Goal: Task Accomplishment & Management: Use online tool/utility

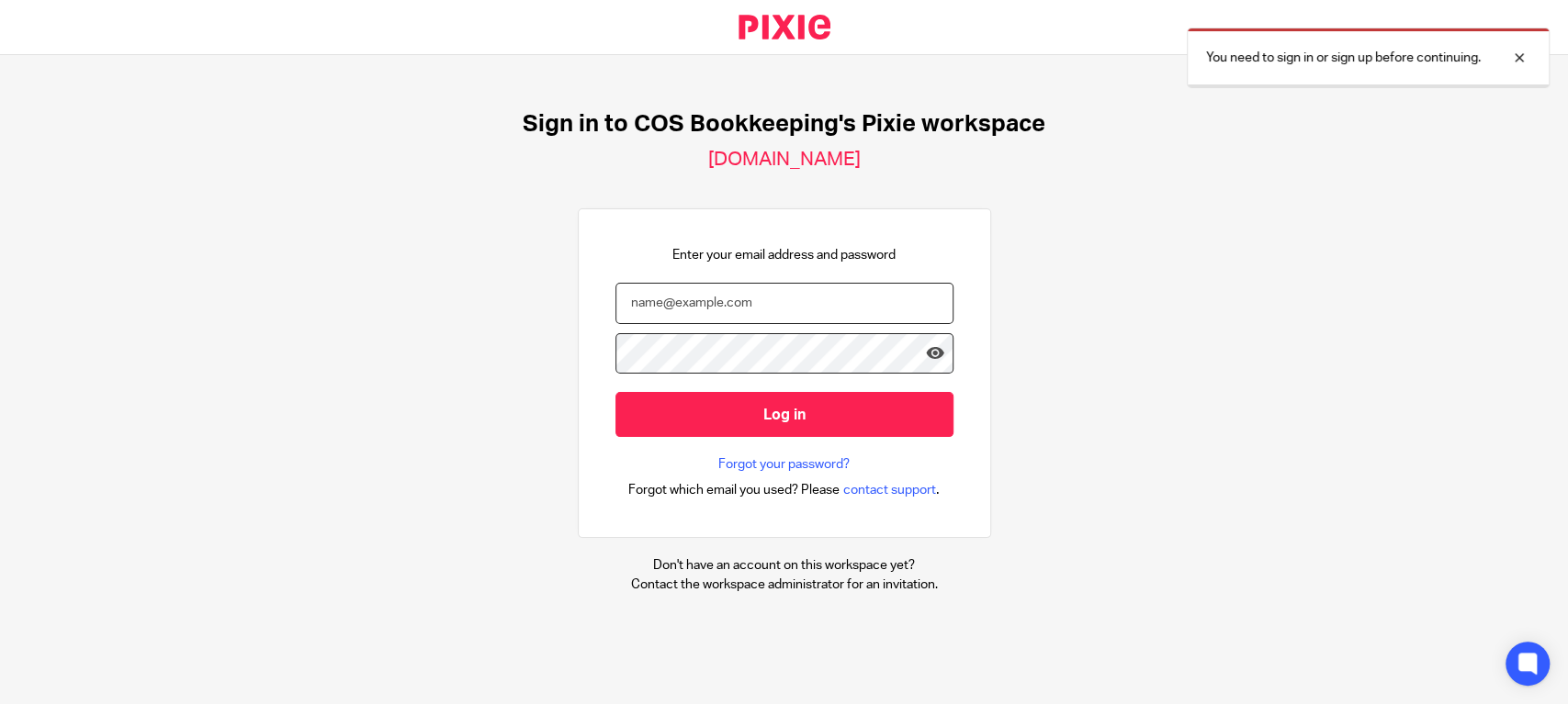
click at [744, 297] on input "email" at bounding box center [784, 303] width 338 height 41
type input "diane@cosbookkeeping.co.uk"
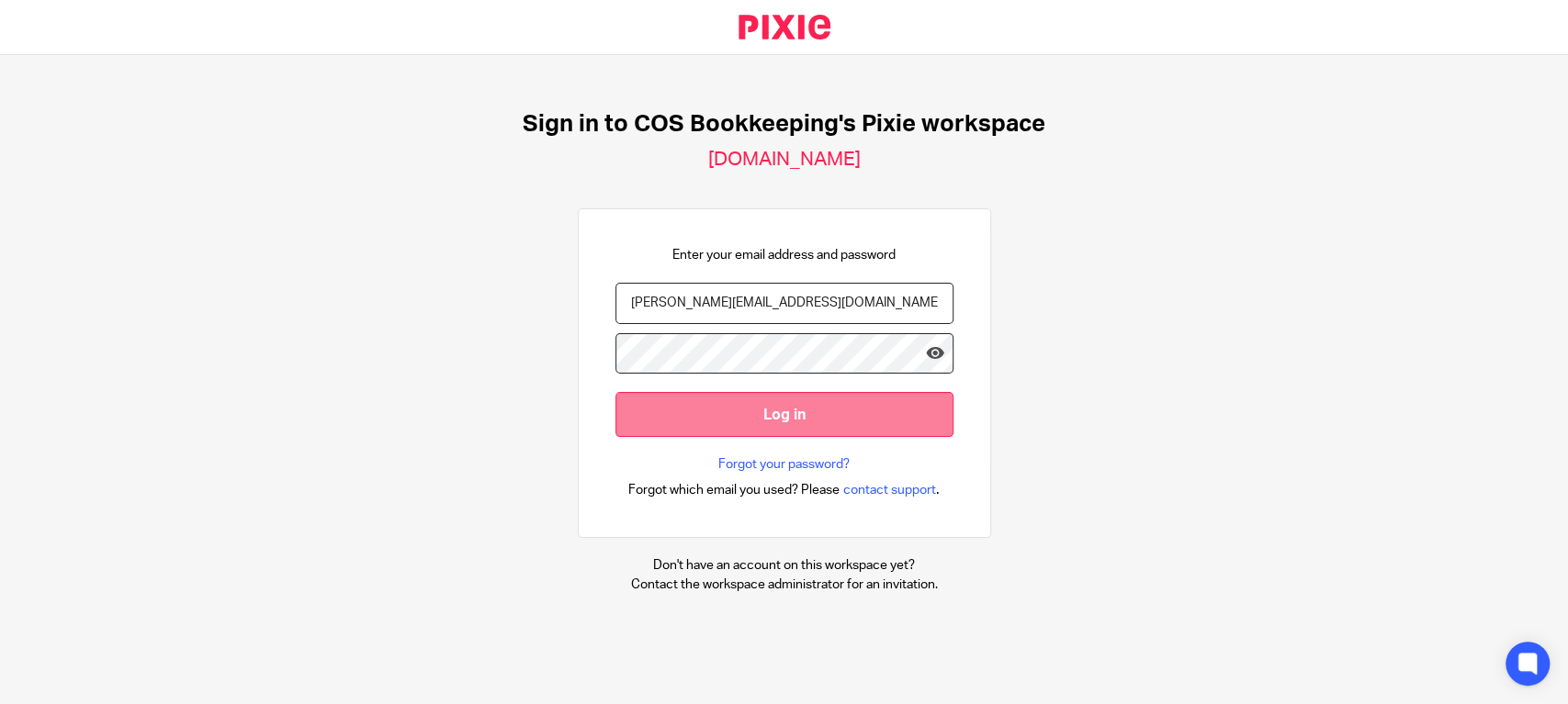
click at [843, 420] on input "Log in" at bounding box center [784, 415] width 338 height 45
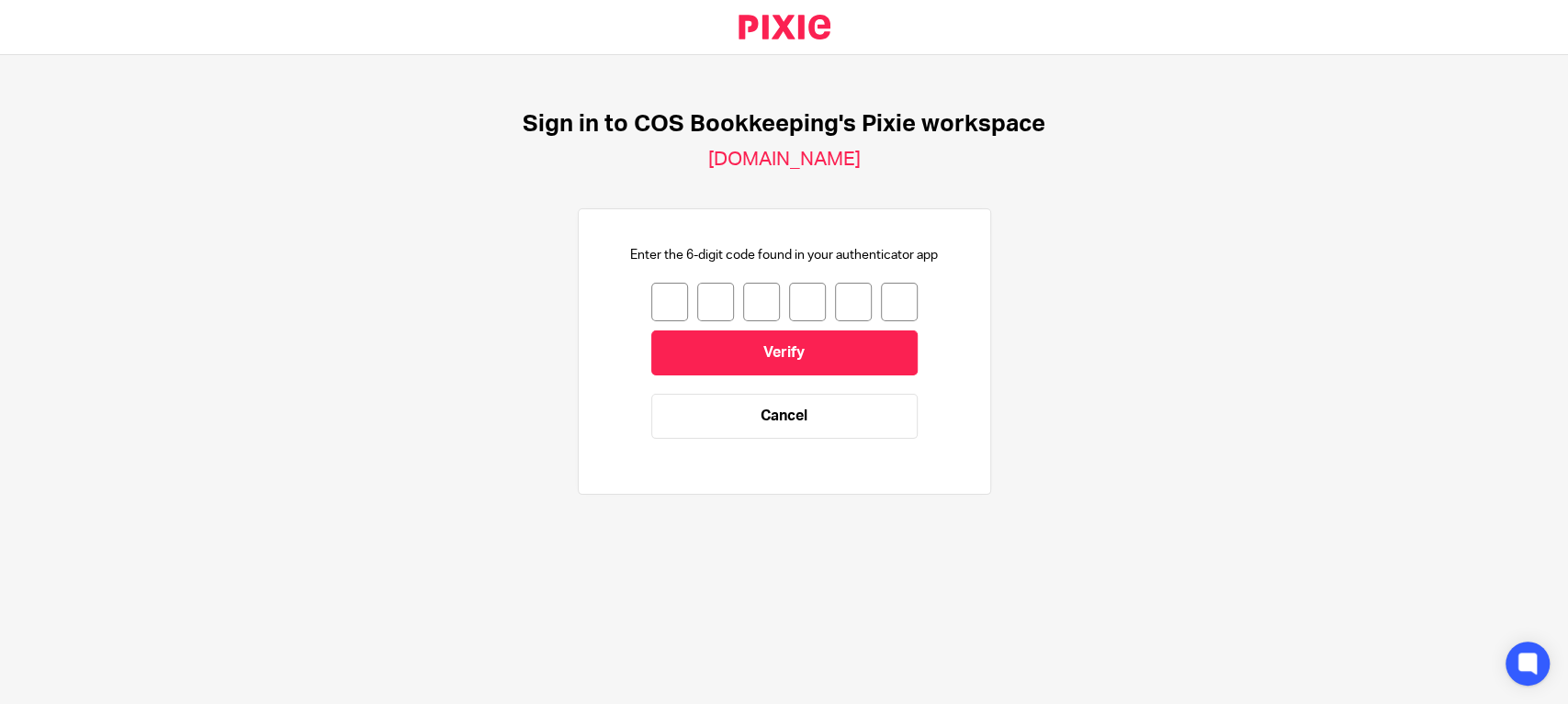
click at [651, 308] on input "number" at bounding box center [668, 301] width 37 height 39
type input "7"
type input "8"
type input "1"
type input "0"
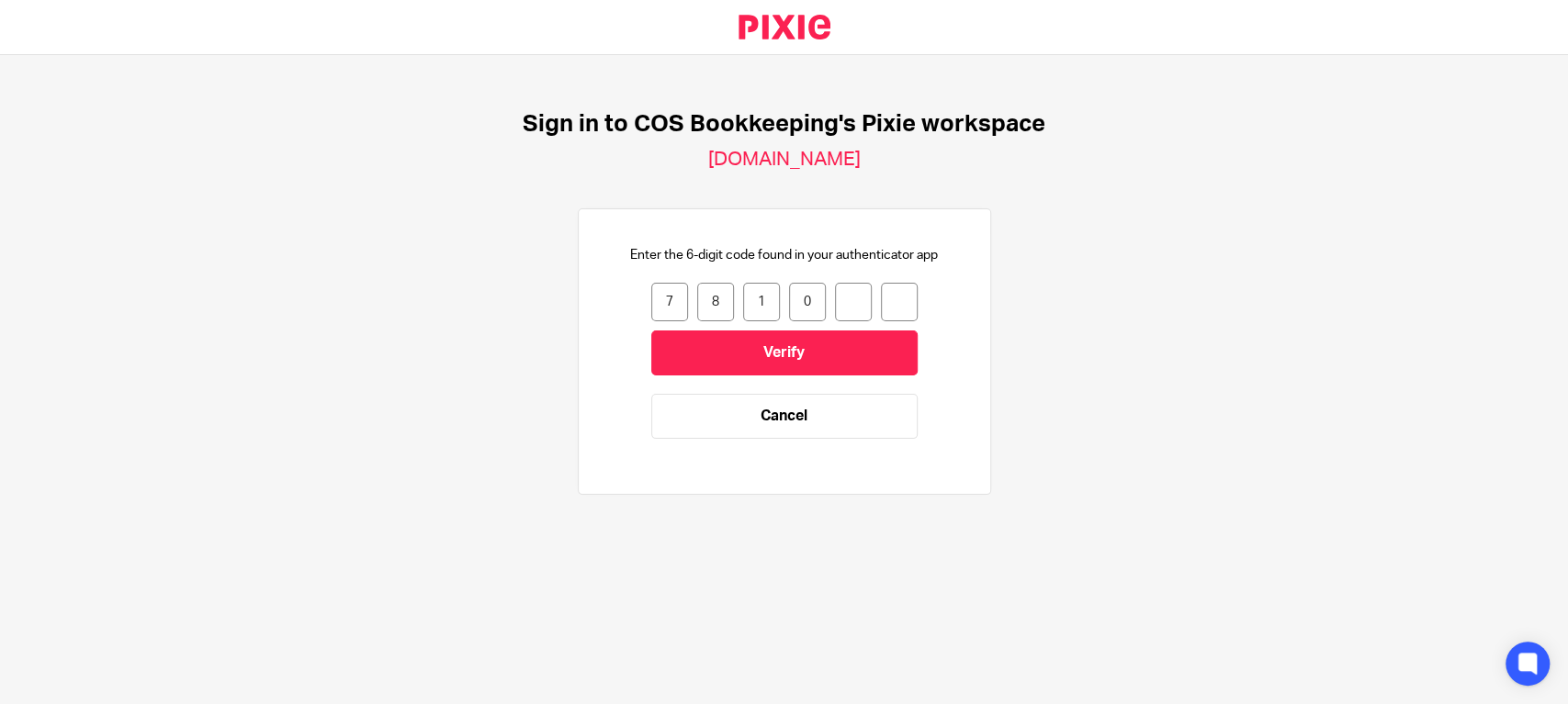
type input "0"
type input "7"
click at [753, 349] on input "Verify" at bounding box center [784, 353] width 267 height 45
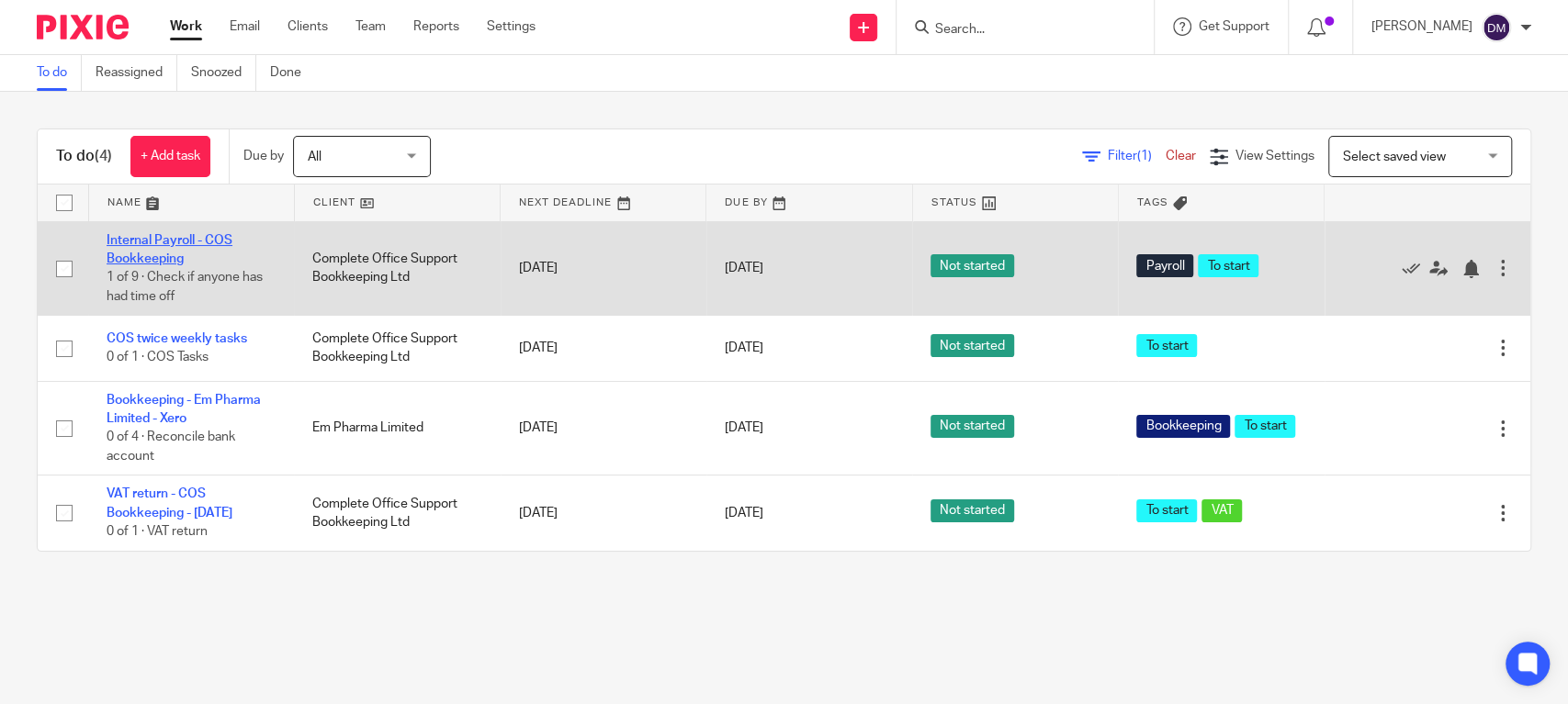
click at [183, 264] on link "Internal Payroll - COS Bookkeeping" at bounding box center [169, 250] width 125 height 32
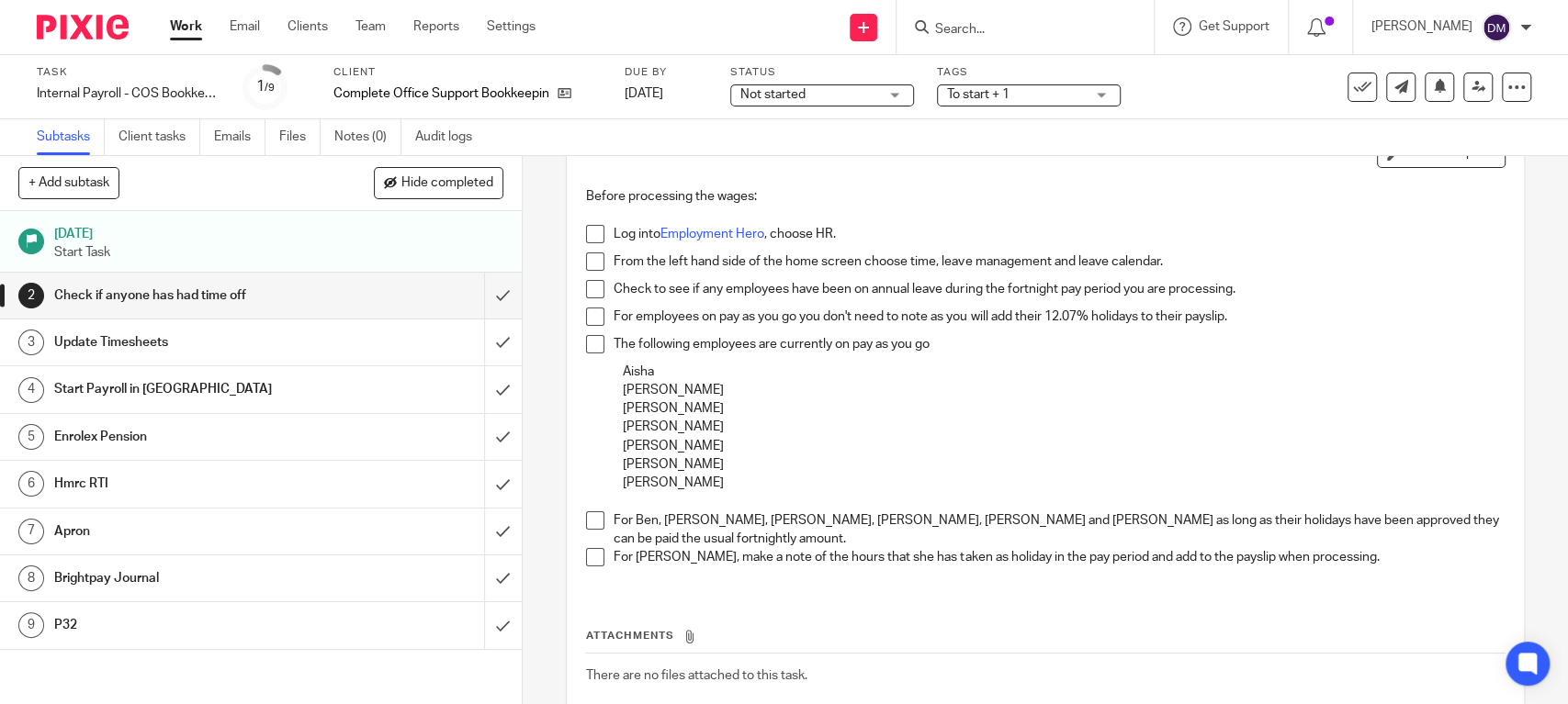
scroll to position [220, 0]
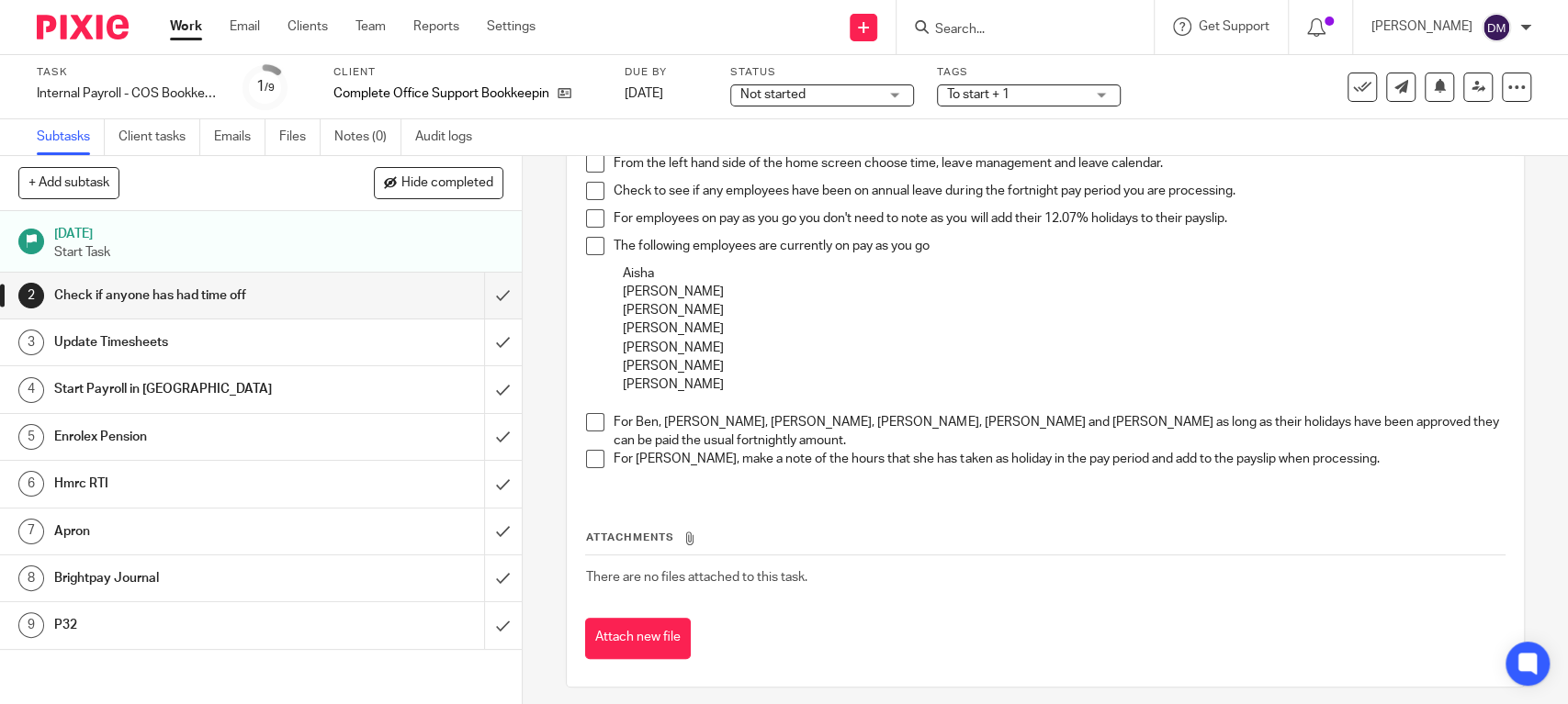
click at [338, 340] on div "Update Timesheets" at bounding box center [260, 343] width 412 height 28
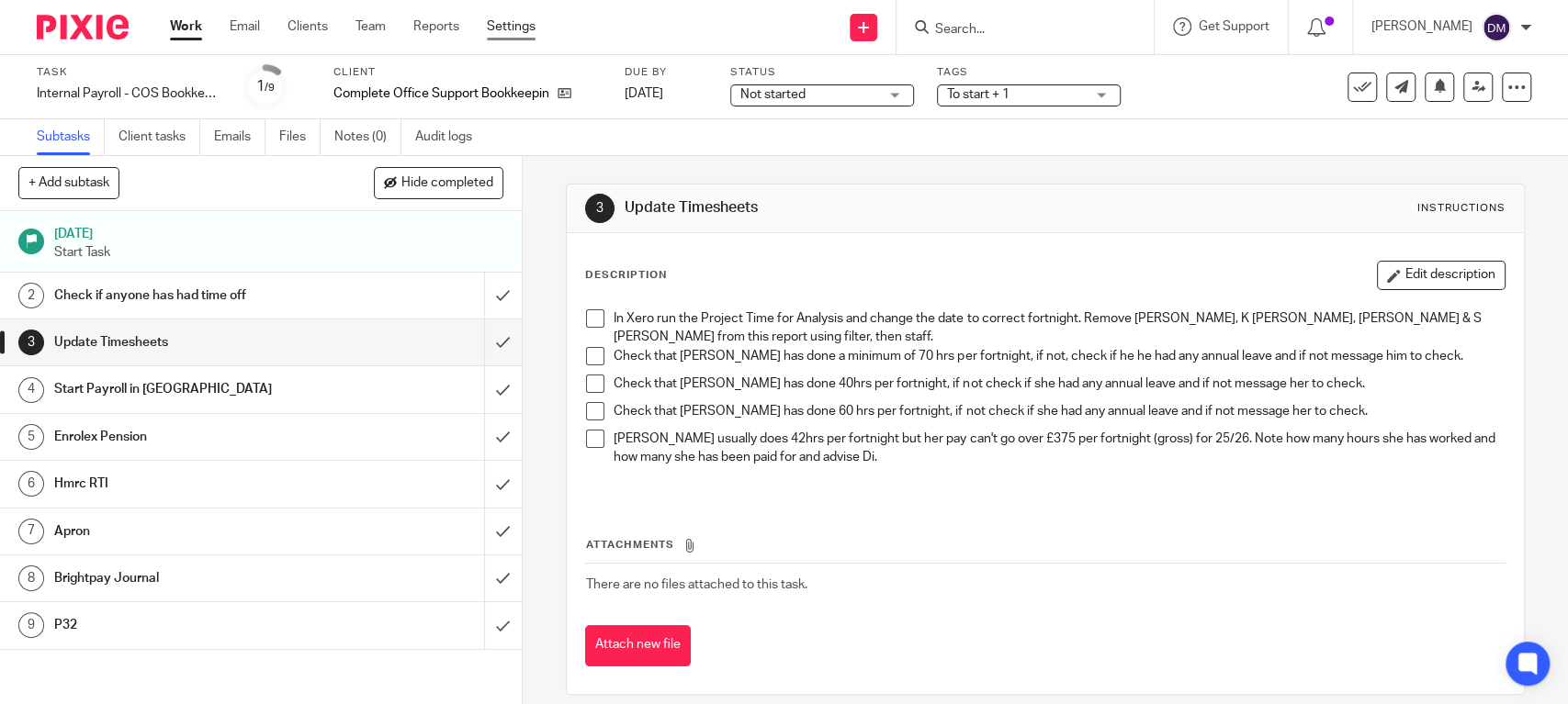
click at [507, 26] on link "Settings" at bounding box center [510, 27] width 48 height 19
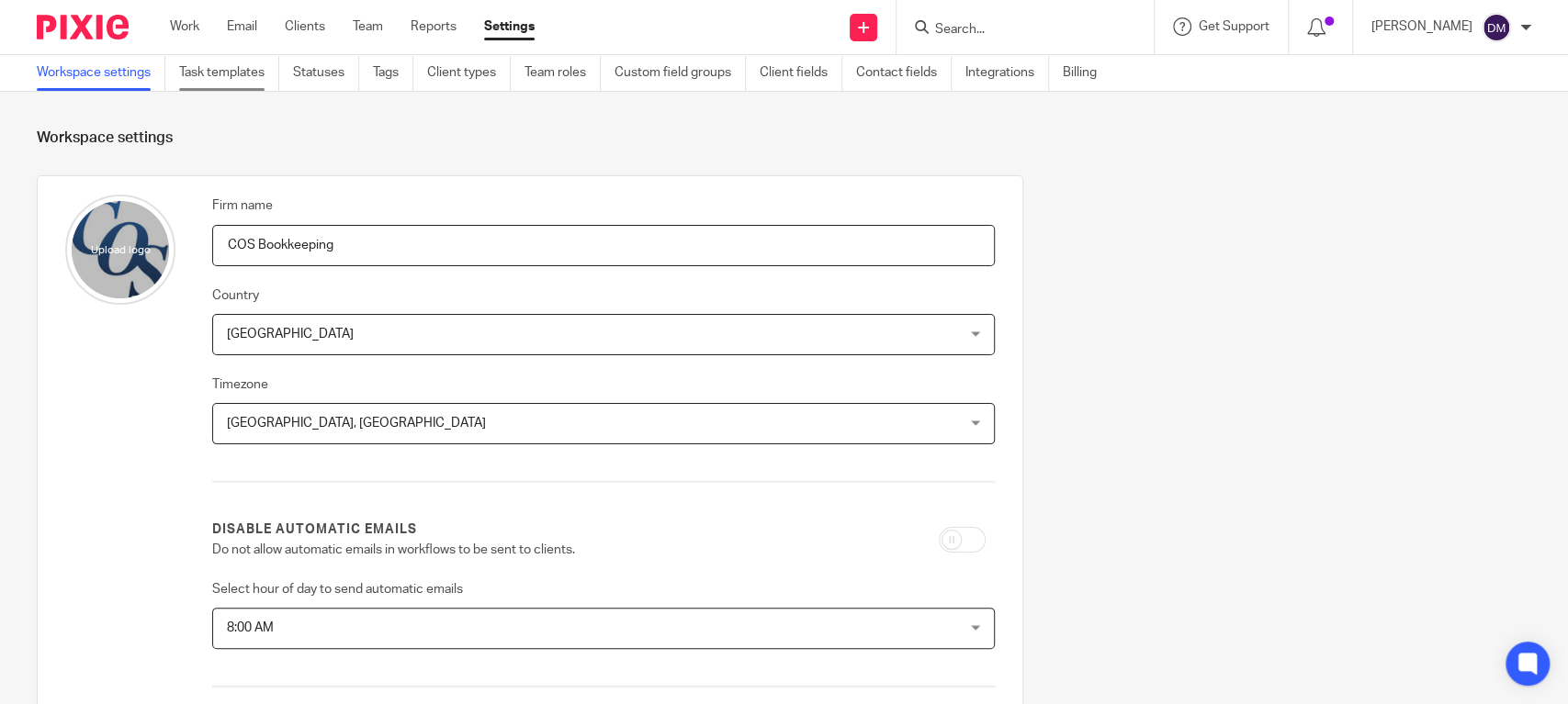
click at [227, 69] on link "Task templates" at bounding box center [228, 73] width 100 height 36
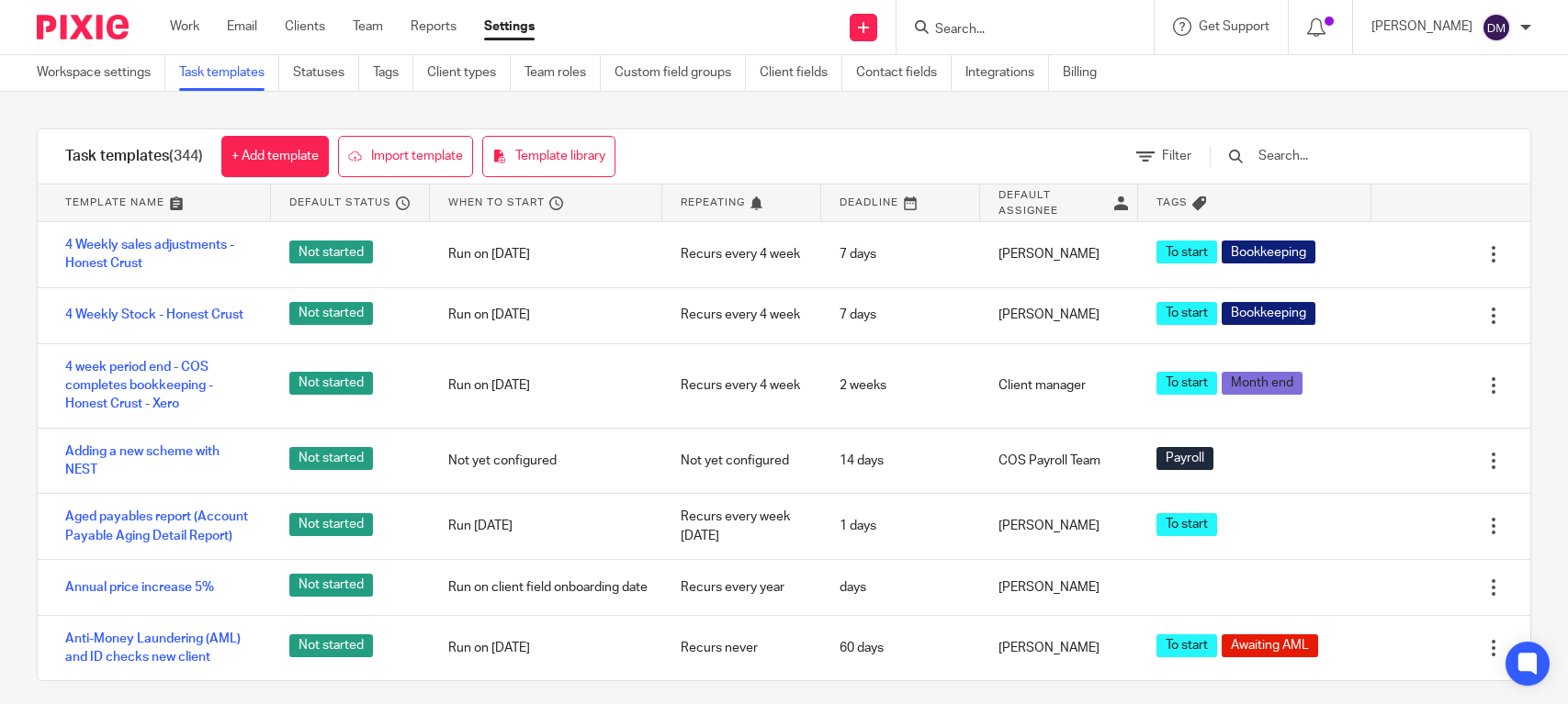
click at [1312, 155] on div at bounding box center [1346, 156] width 311 height 54
click at [1312, 156] on input "text" at bounding box center [1363, 156] width 214 height 20
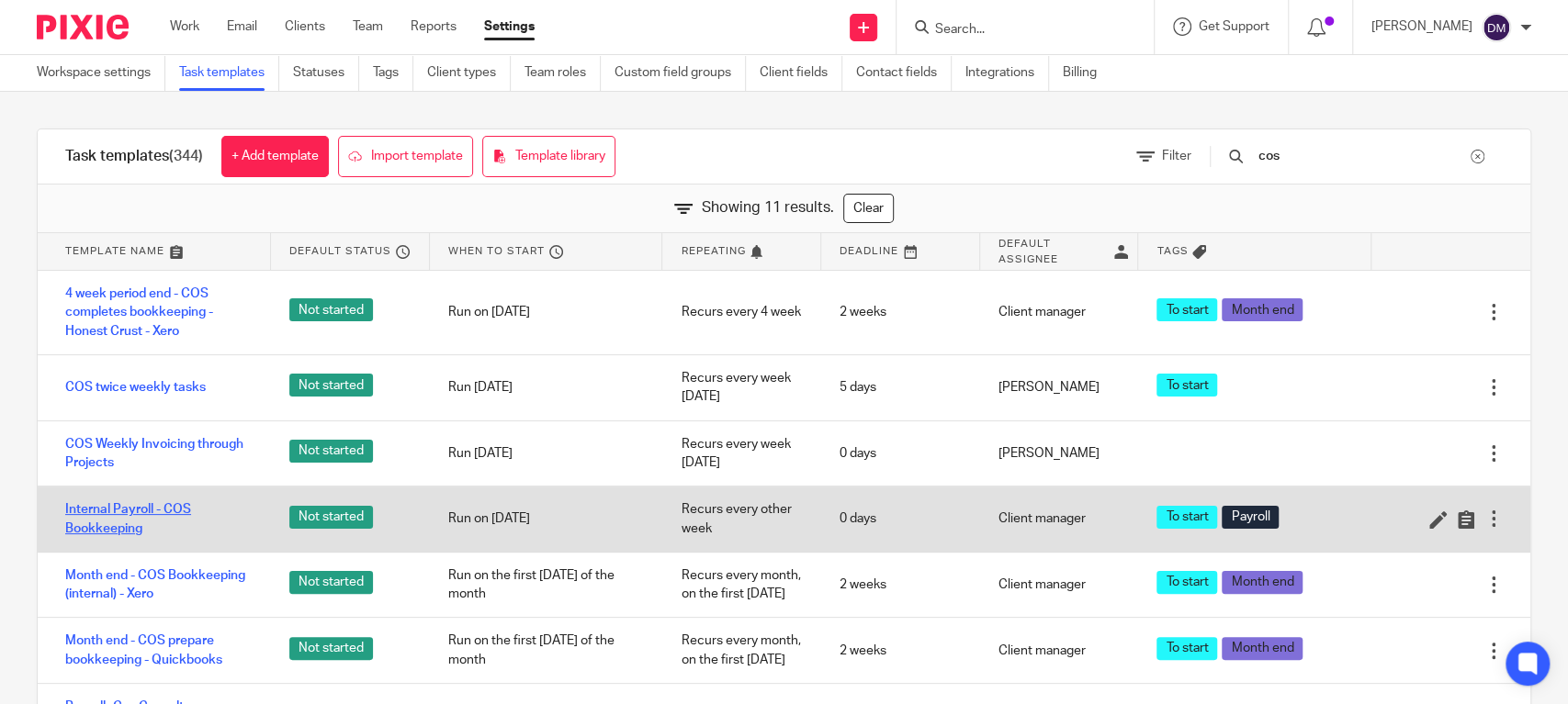
type input "cos"
click at [135, 505] on link "Internal Payroll - COS Bookkeeping" at bounding box center [159, 519] width 188 height 38
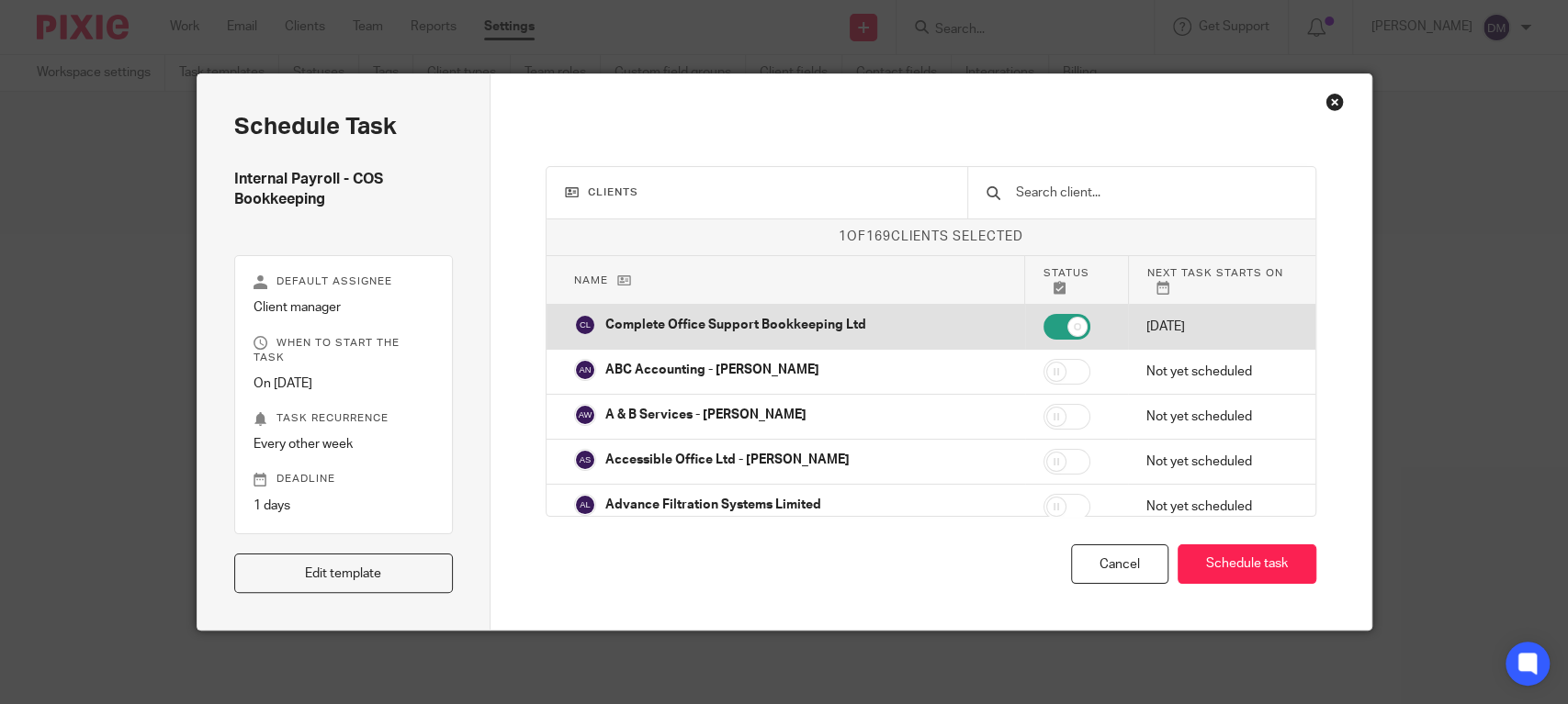
click at [749, 331] on p "Complete Office Support Bookkeeping Ltd" at bounding box center [736, 325] width 261 height 19
checkbox input "true"
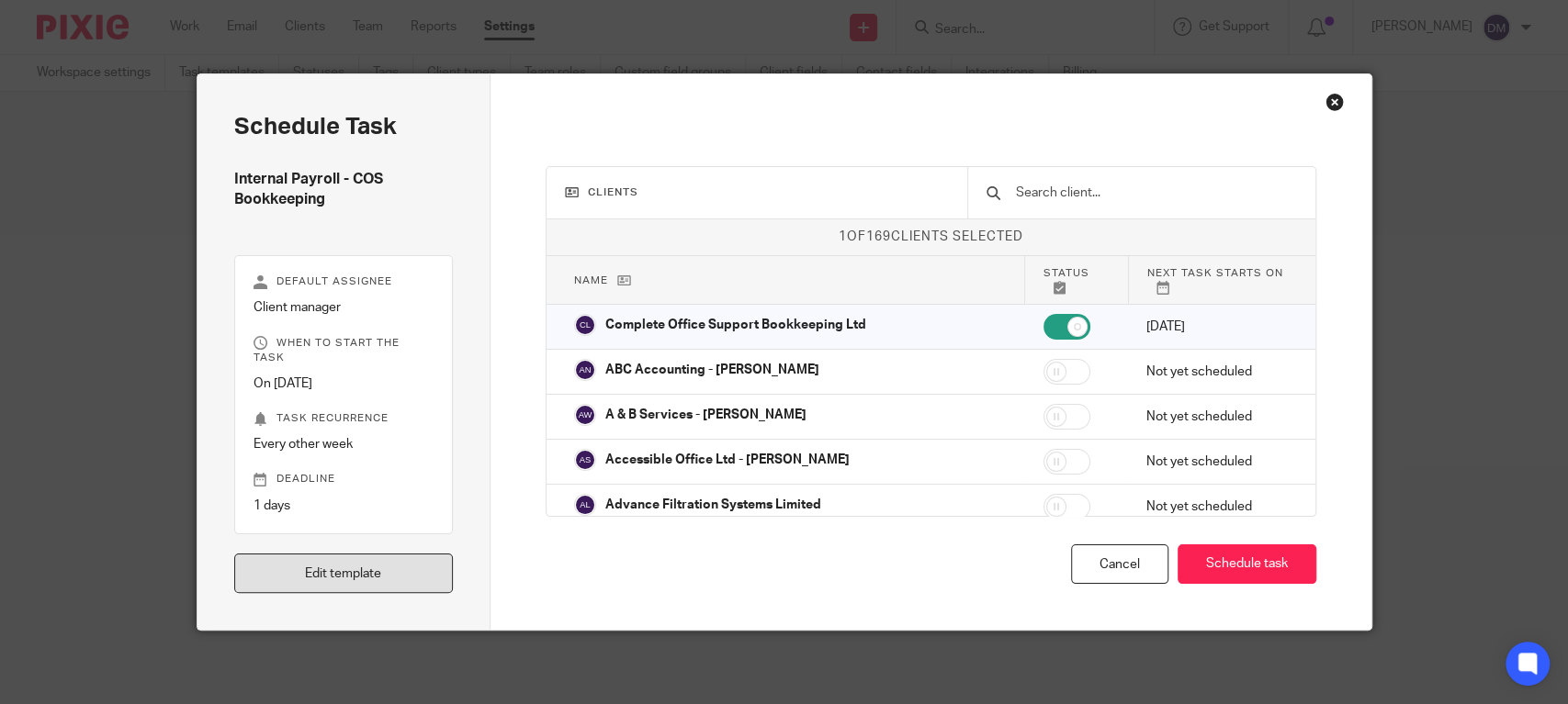
click at [375, 584] on link "Edit template" at bounding box center [344, 574] width 219 height 39
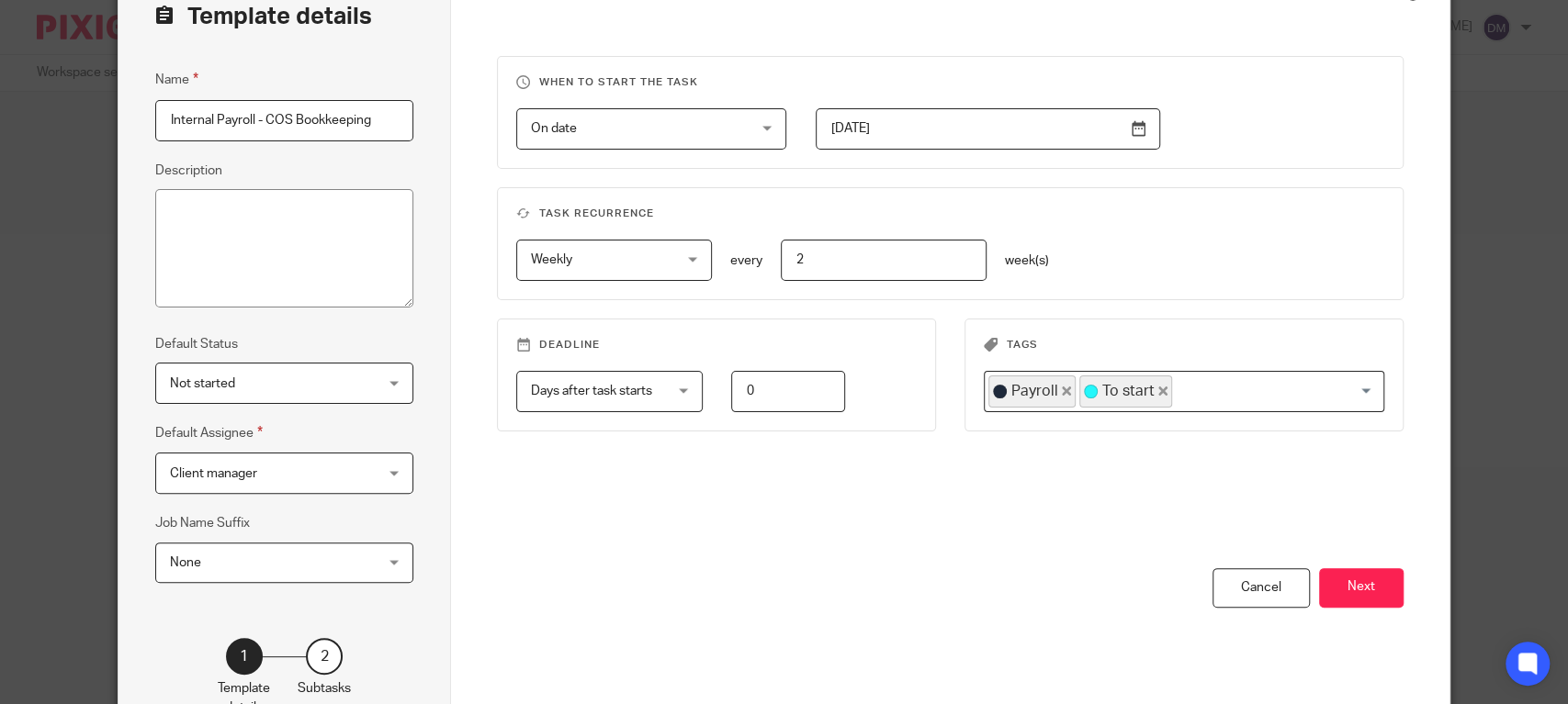
scroll to position [233, 0]
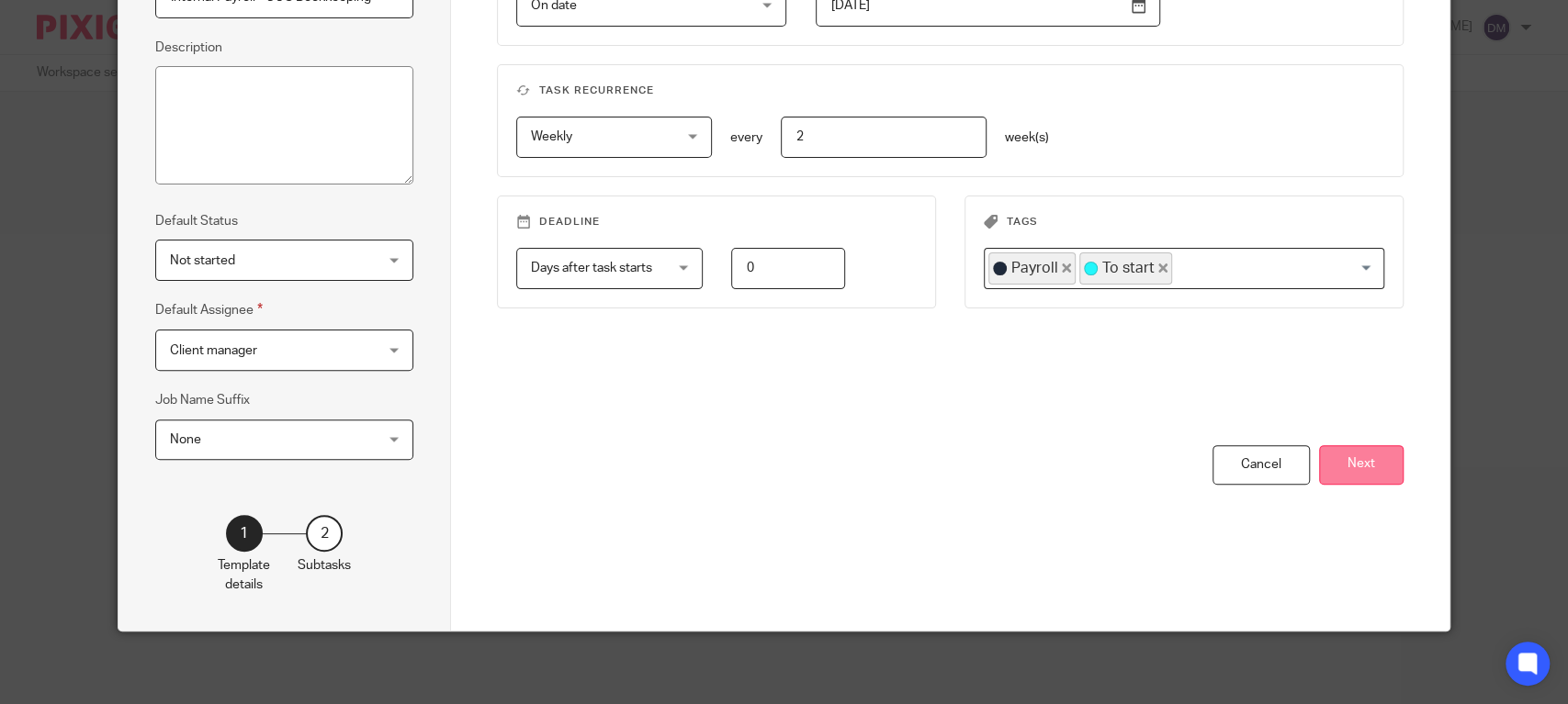
click at [1372, 462] on button "Next" at bounding box center [1362, 465] width 85 height 39
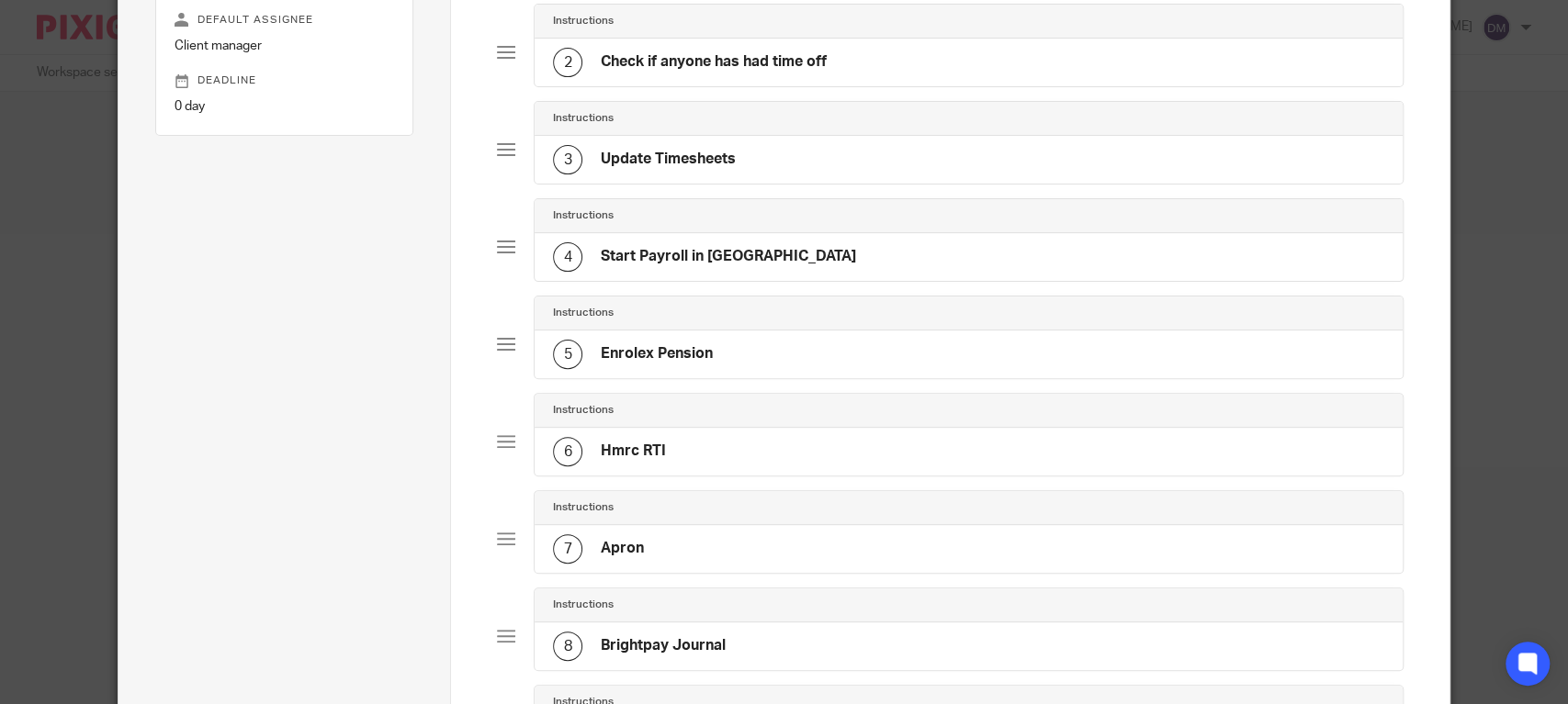
click at [716, 169] on h4 "Update Timesheets" at bounding box center [667, 160] width 135 height 20
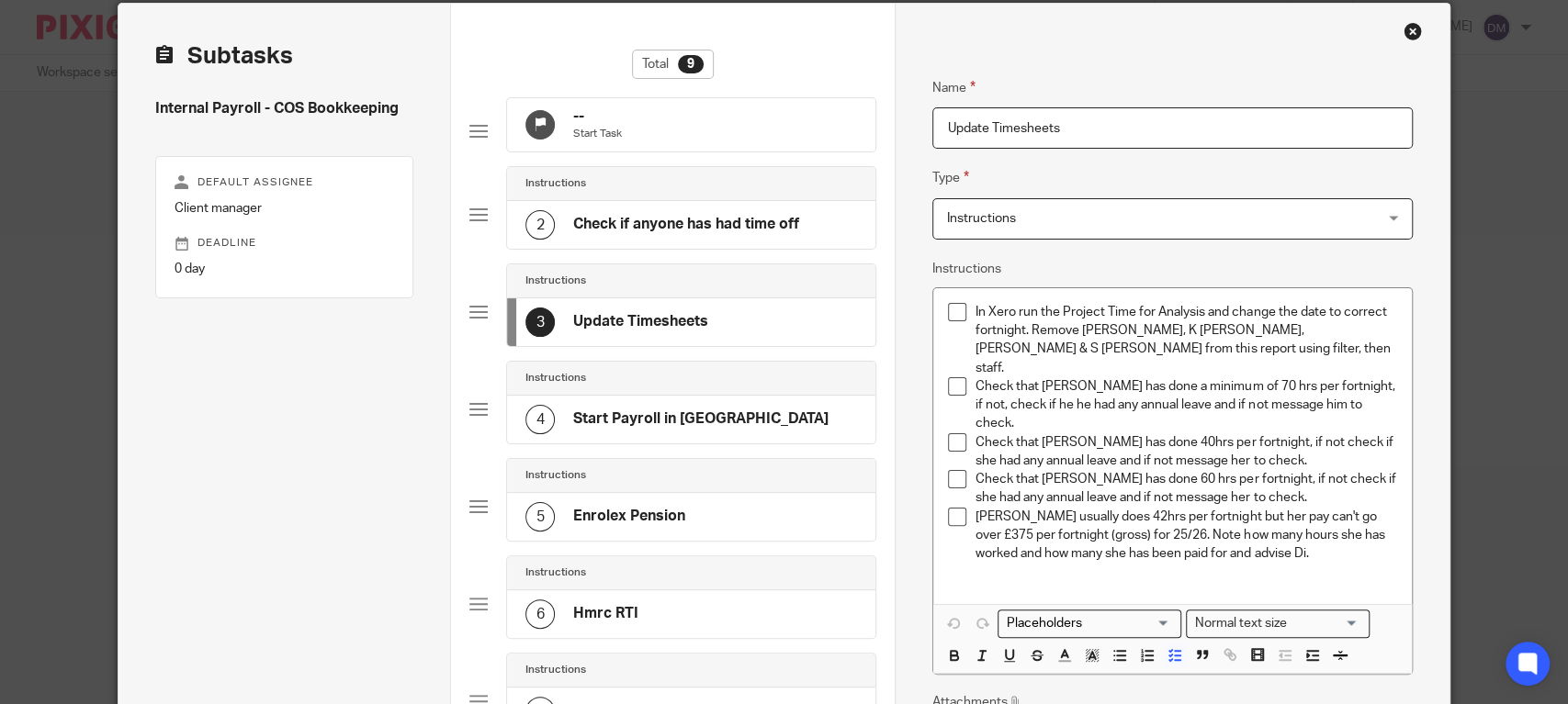
scroll to position [122, 0]
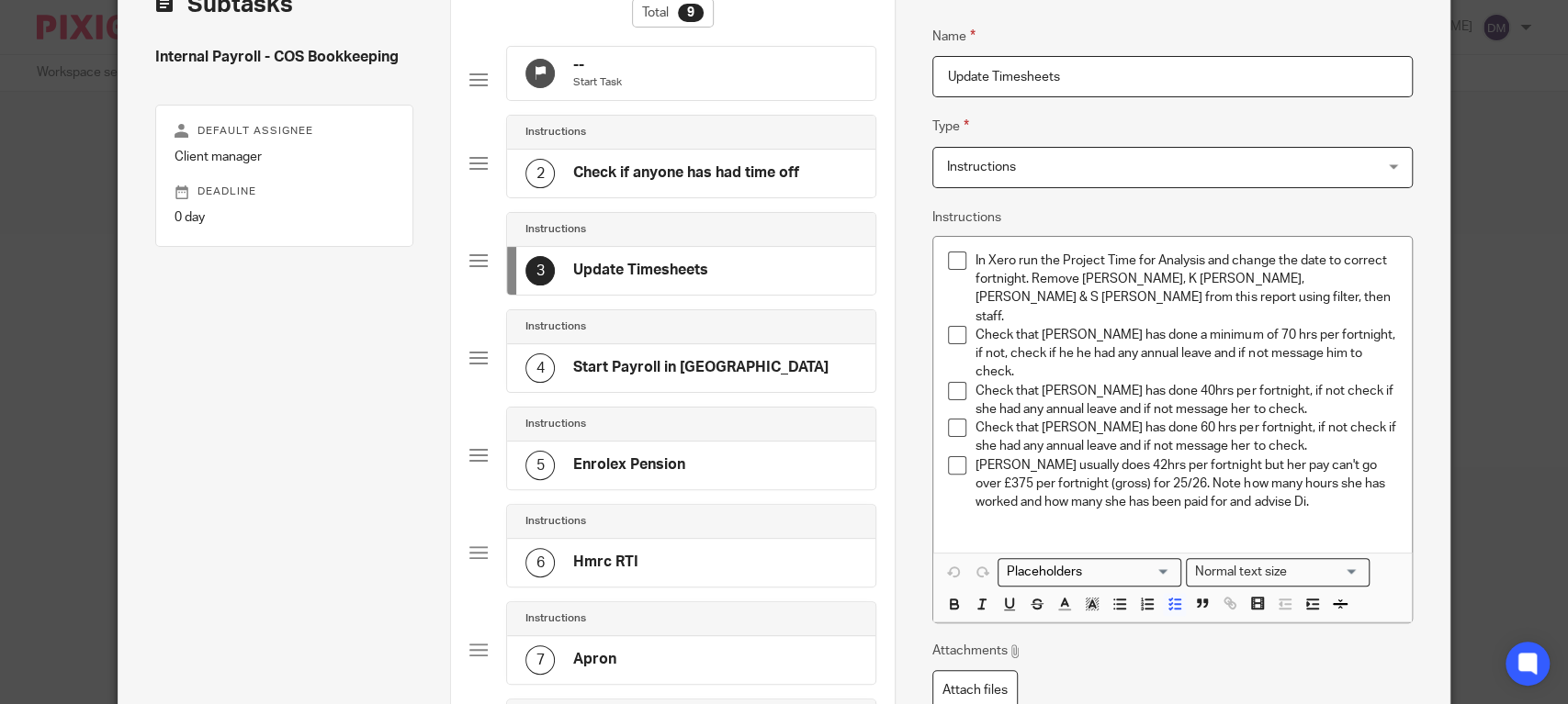
click at [1132, 419] on p "Check that Amy has done 60 hrs per fortnight, if not check if she had any annua…" at bounding box center [1186, 437] width 422 height 38
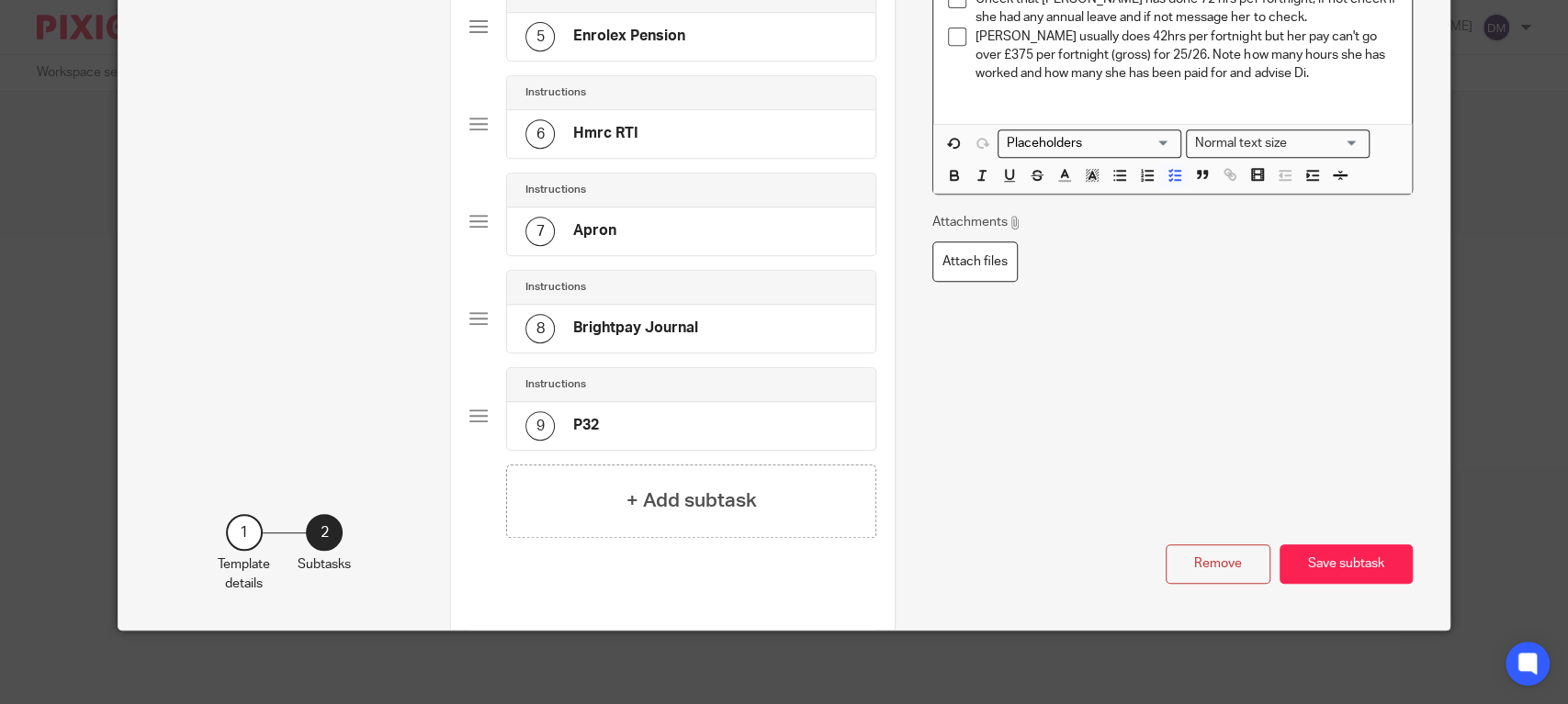
scroll to position [563, 0]
click at [1337, 577] on button "Save subtask" at bounding box center [1346, 565] width 133 height 39
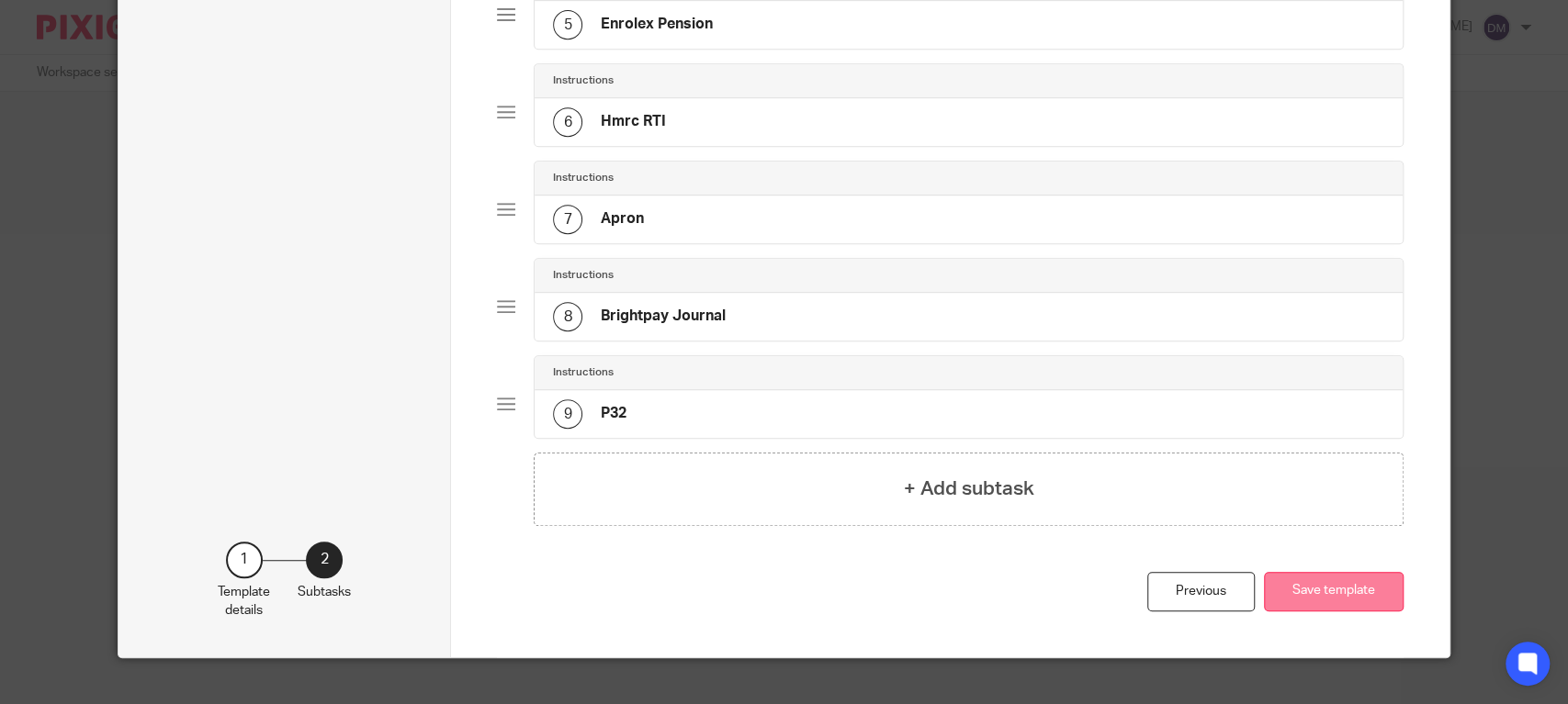
click at [1307, 598] on button "Save template" at bounding box center [1333, 591] width 139 height 39
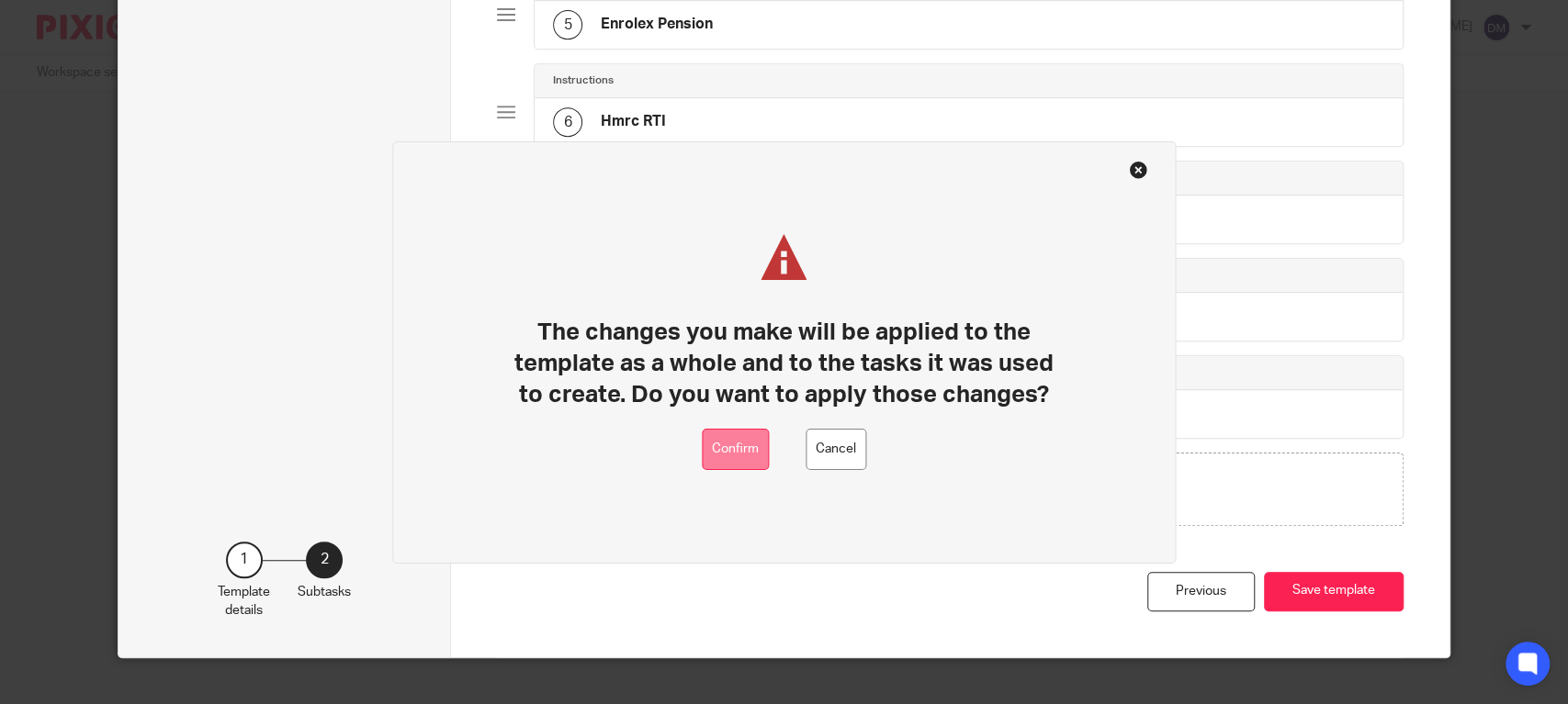
click at [755, 444] on button "Confirm" at bounding box center [736, 449] width 67 height 41
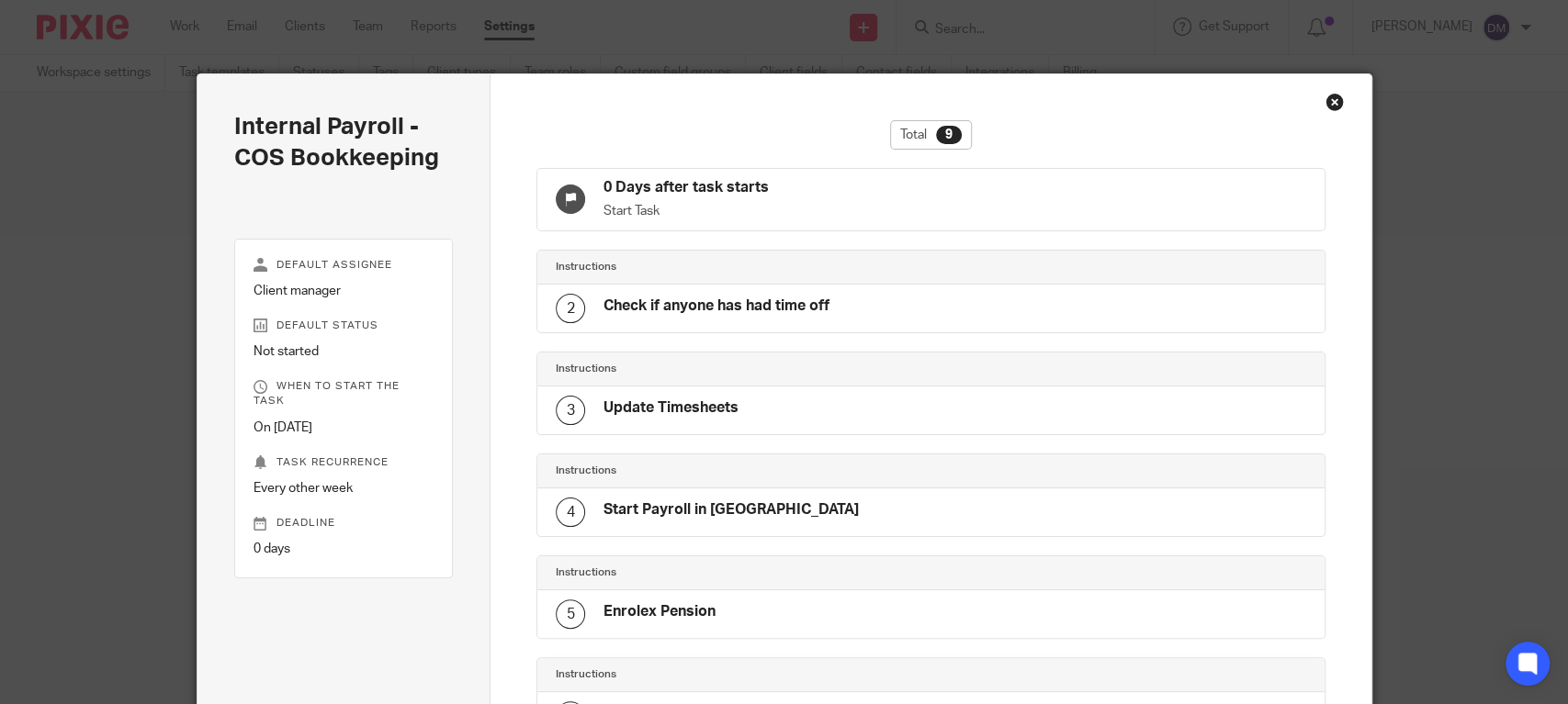
click at [1325, 99] on div "Close this dialog window" at bounding box center [1334, 102] width 19 height 19
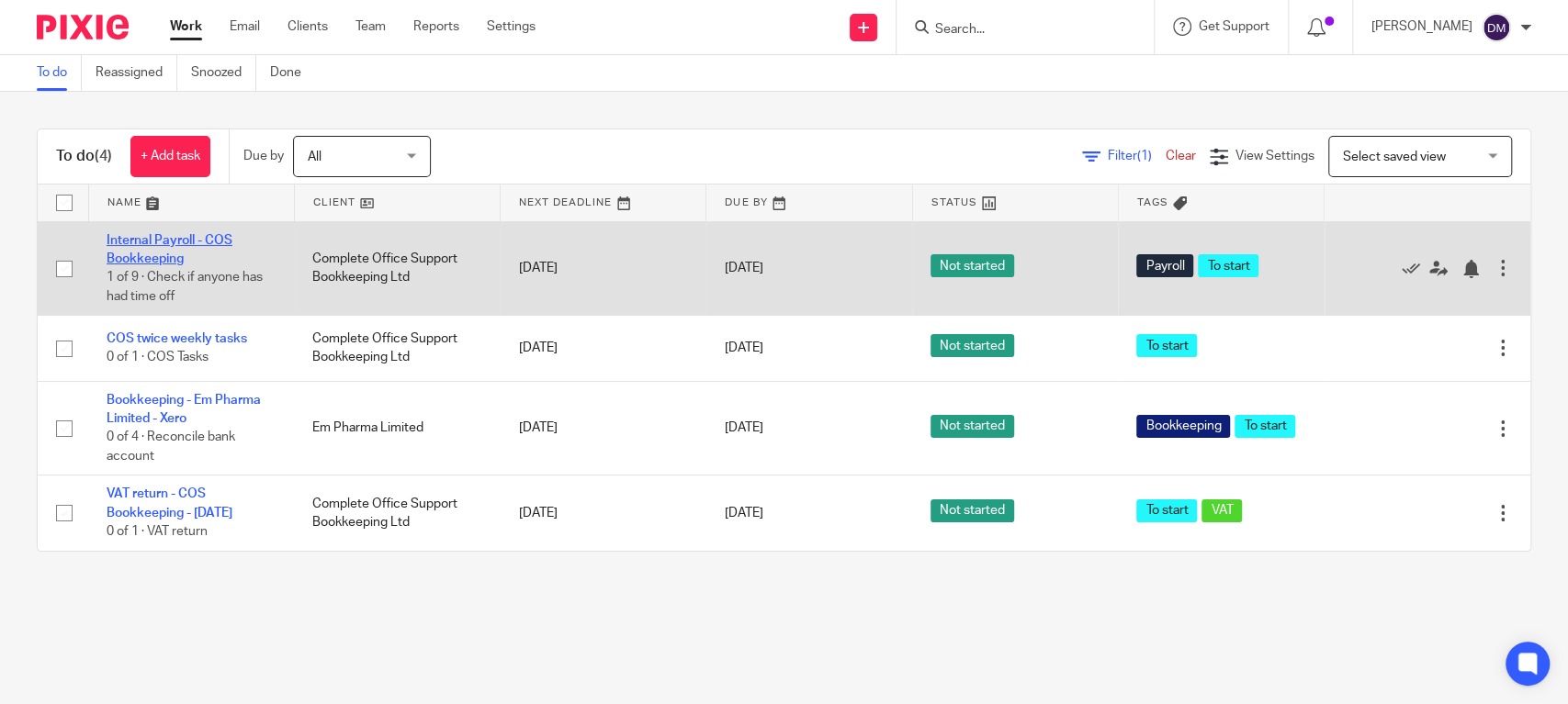
click at [125, 241] on link "Internal Payroll - COS Bookkeeping" at bounding box center [169, 250] width 125 height 32
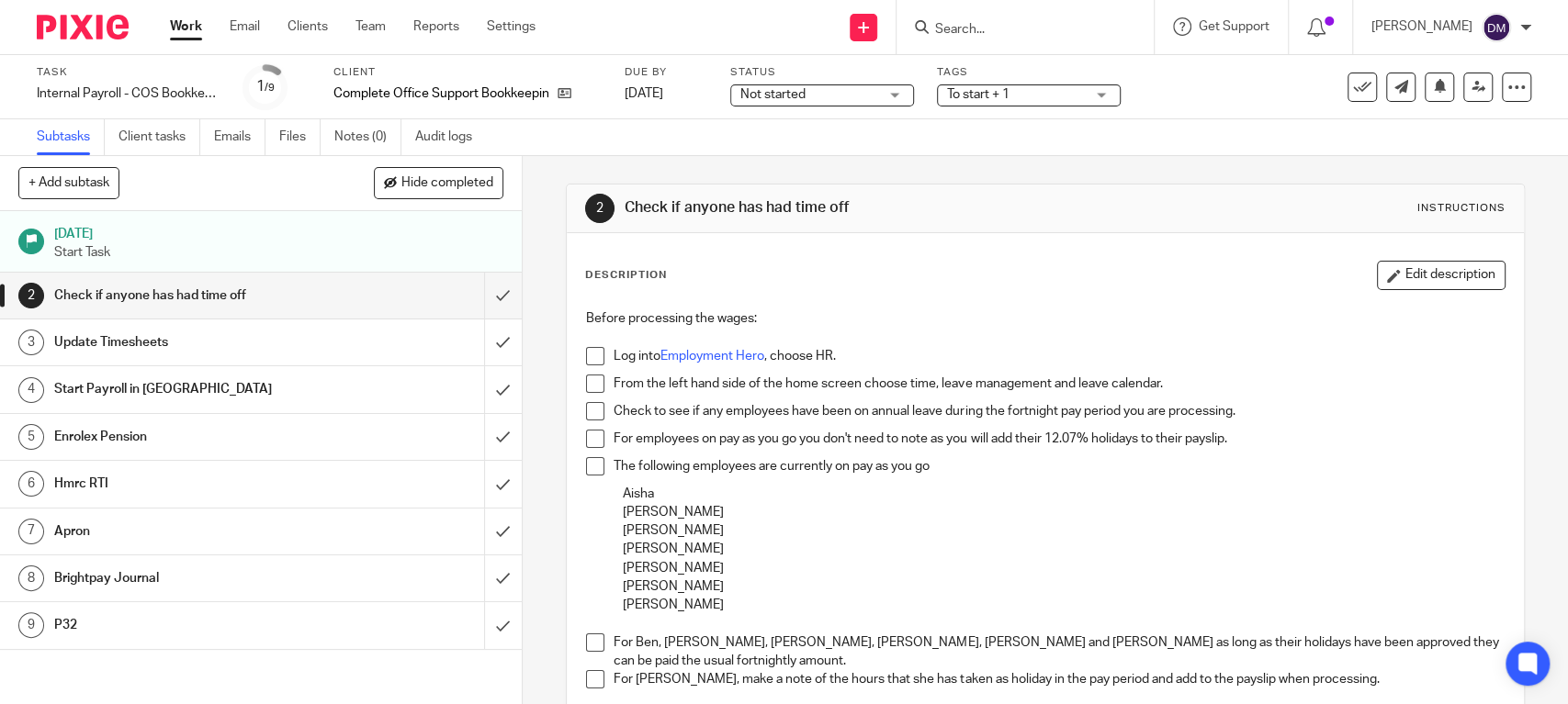
click at [205, 333] on h1 "Update Timesheets" at bounding box center [192, 343] width 274 height 28
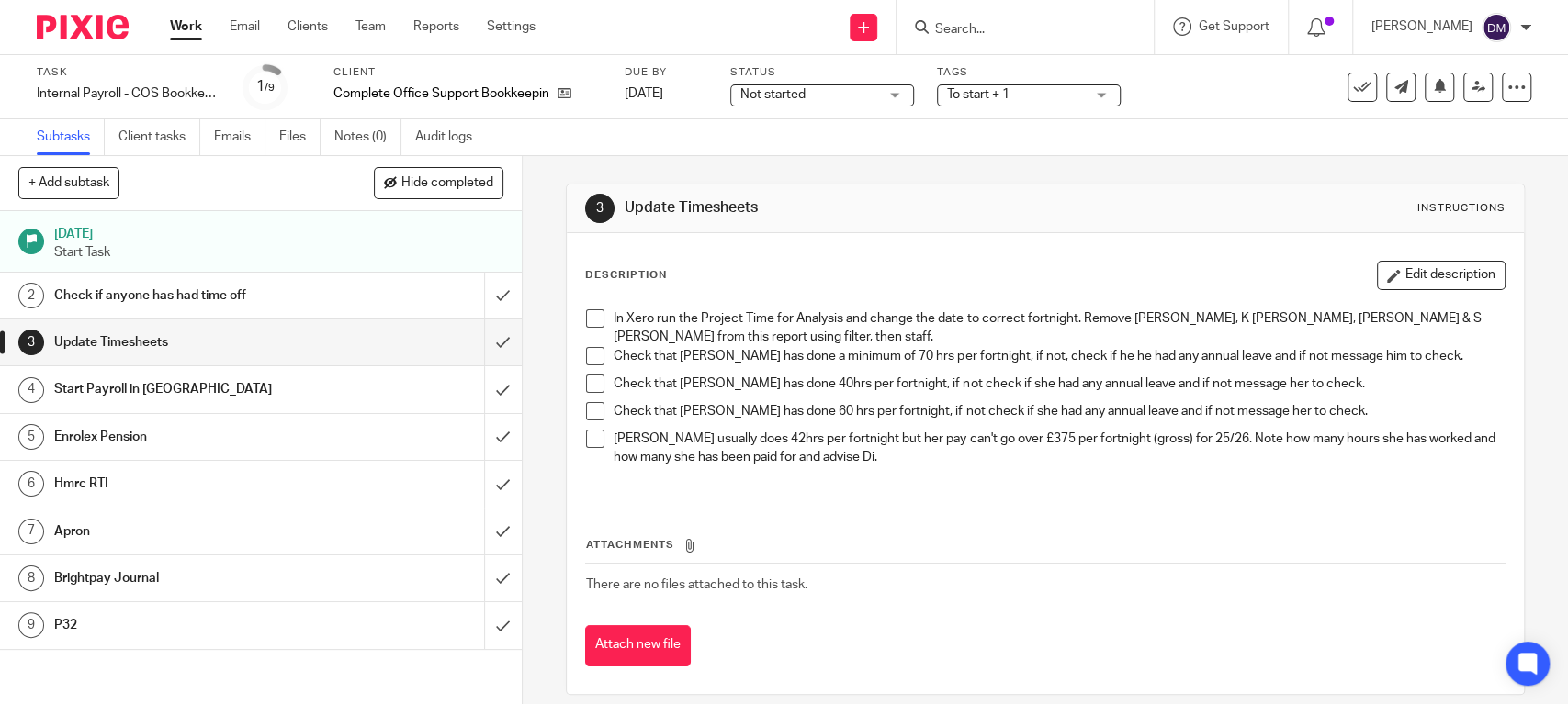
click at [588, 321] on span at bounding box center [594, 318] width 19 height 19
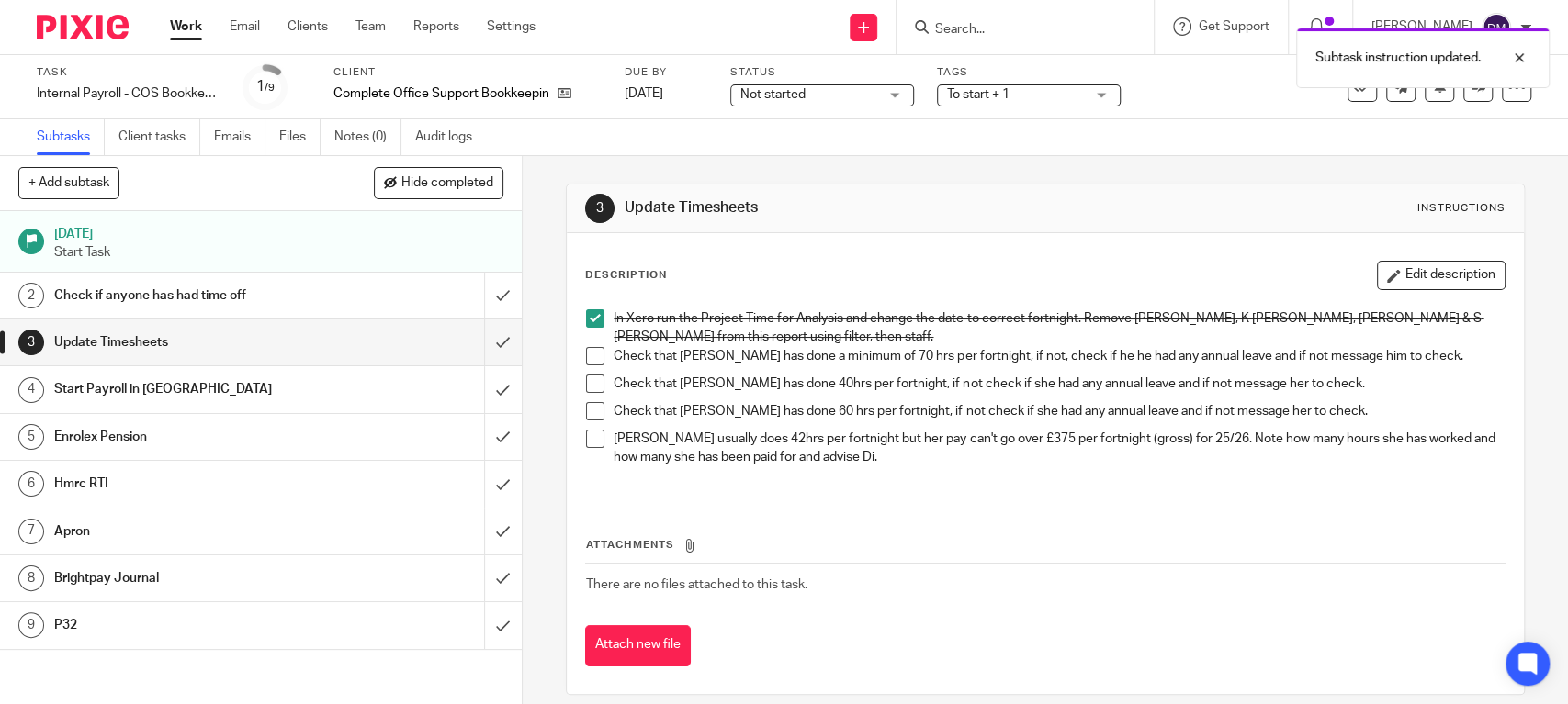
click at [588, 361] on span at bounding box center [594, 356] width 19 height 19
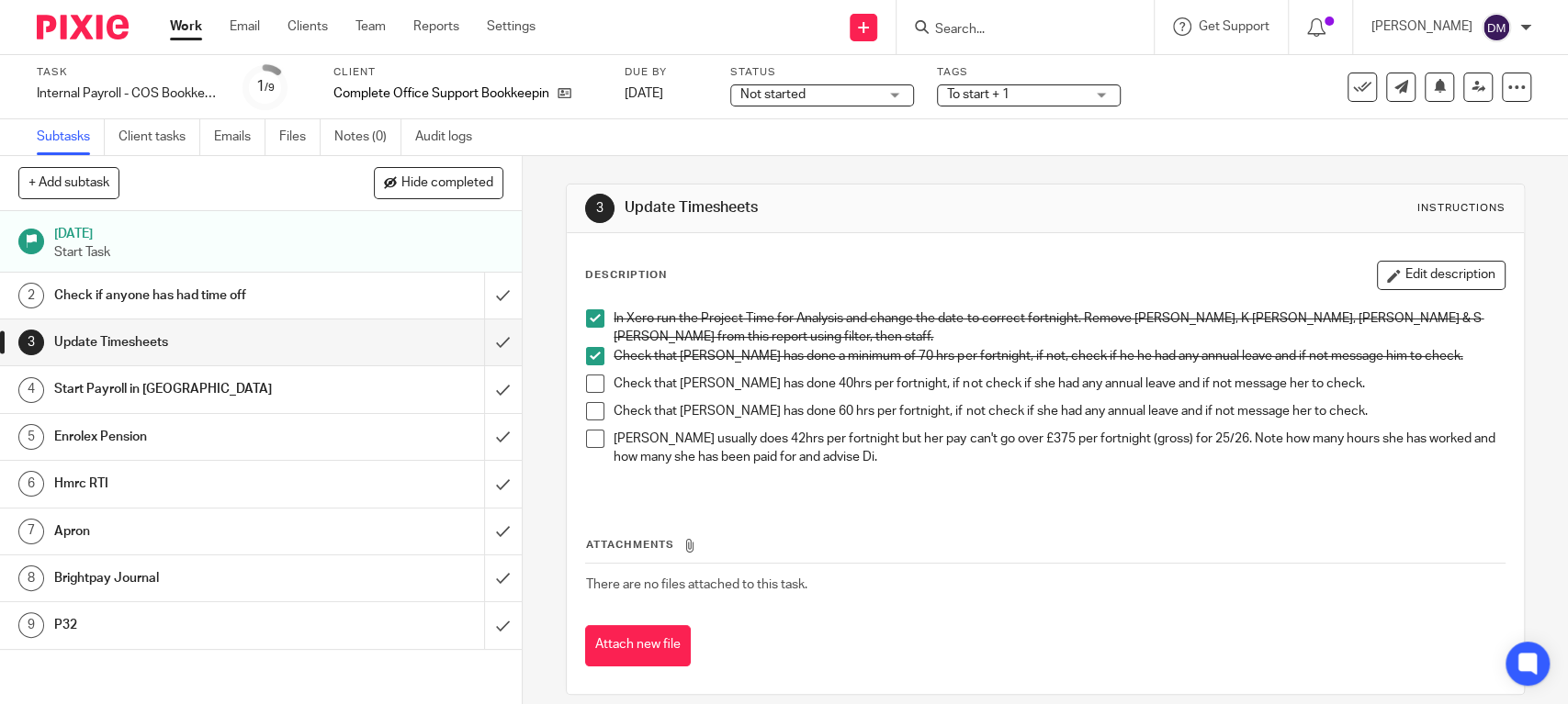
click at [207, 298] on h1 "Check if anyone has had time off" at bounding box center [192, 296] width 274 height 28
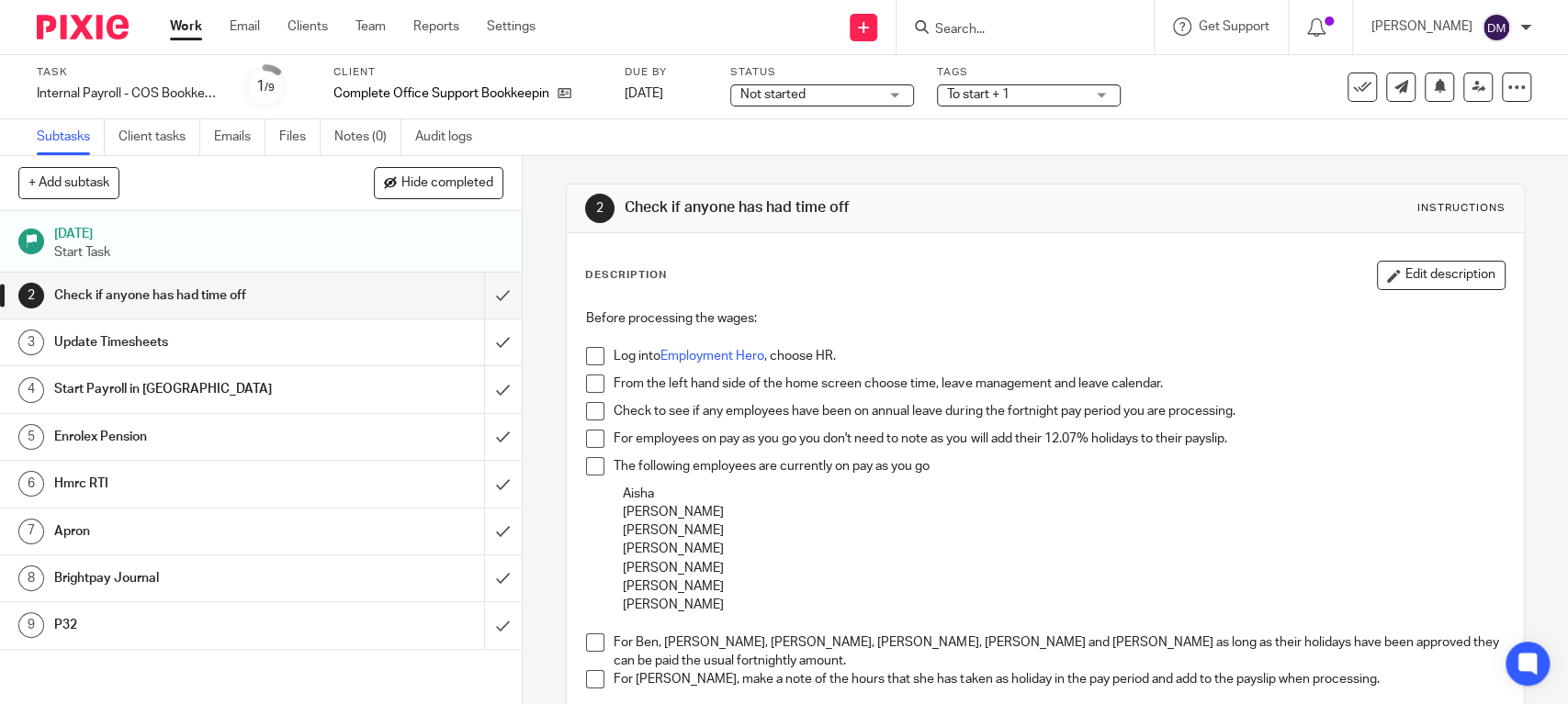
click at [333, 377] on div "Start Payroll in [GEOGRAPHIC_DATA]" at bounding box center [260, 389] width 412 height 28
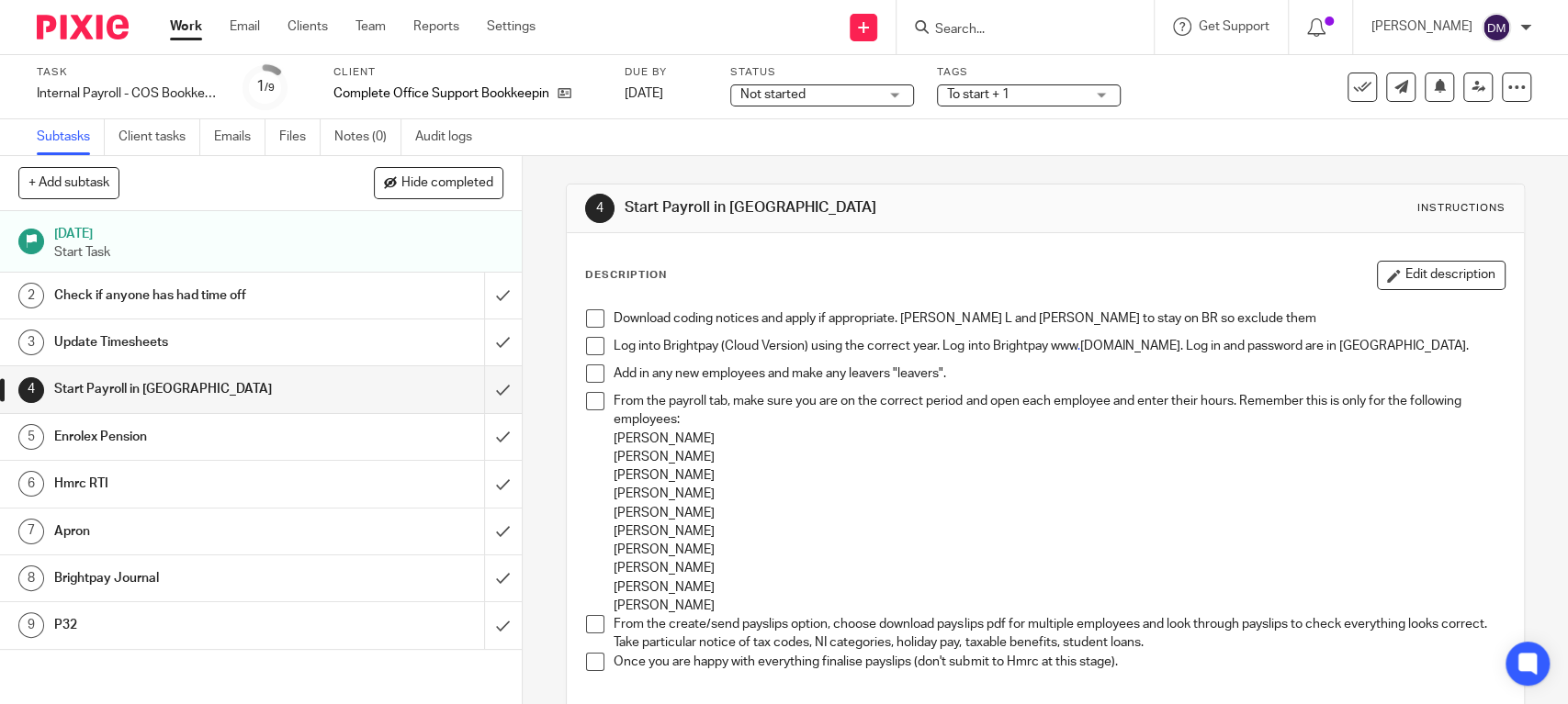
click at [586, 322] on span at bounding box center [594, 318] width 19 height 19
click at [589, 369] on span at bounding box center [594, 373] width 19 height 19
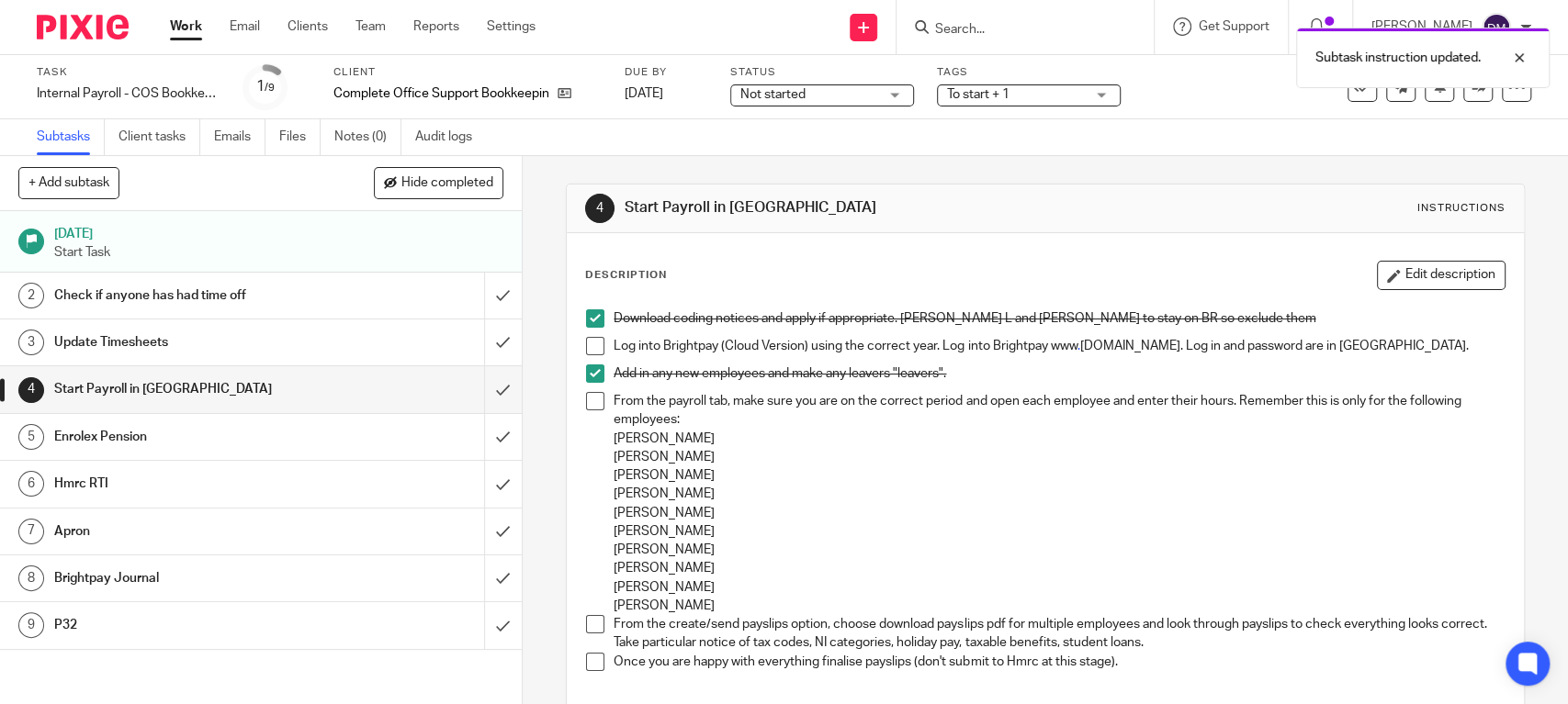
click at [586, 340] on span at bounding box center [594, 346] width 19 height 19
